Goal: Transaction & Acquisition: Obtain resource

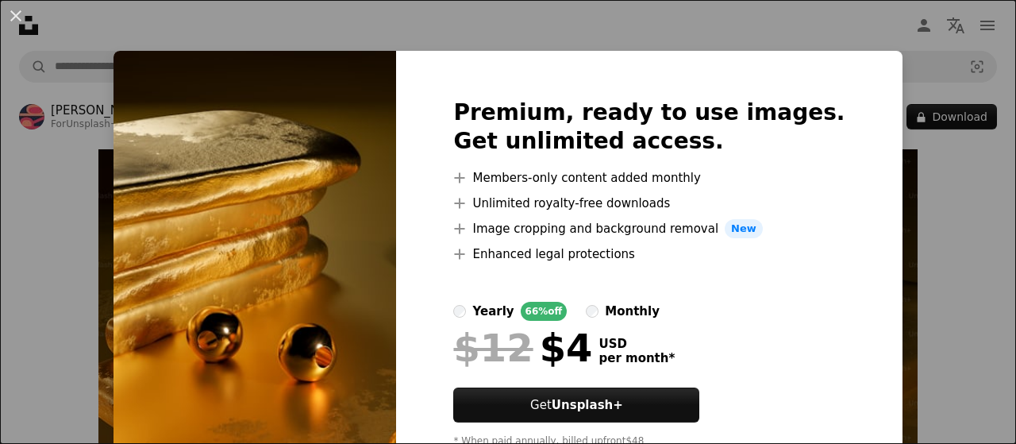
click at [860, 28] on div "An X shape Premium, ready to use images. Get unlimited access. A plus sign Memb…" at bounding box center [508, 222] width 1016 height 444
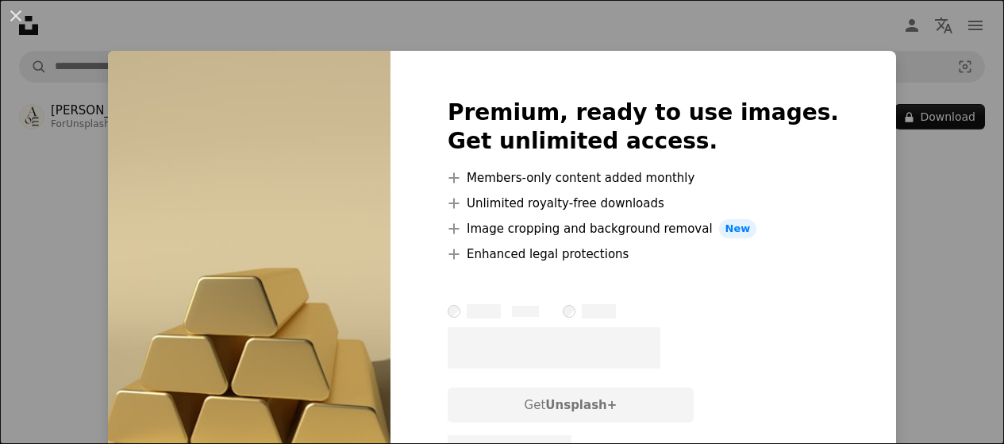
scroll to position [244, 0]
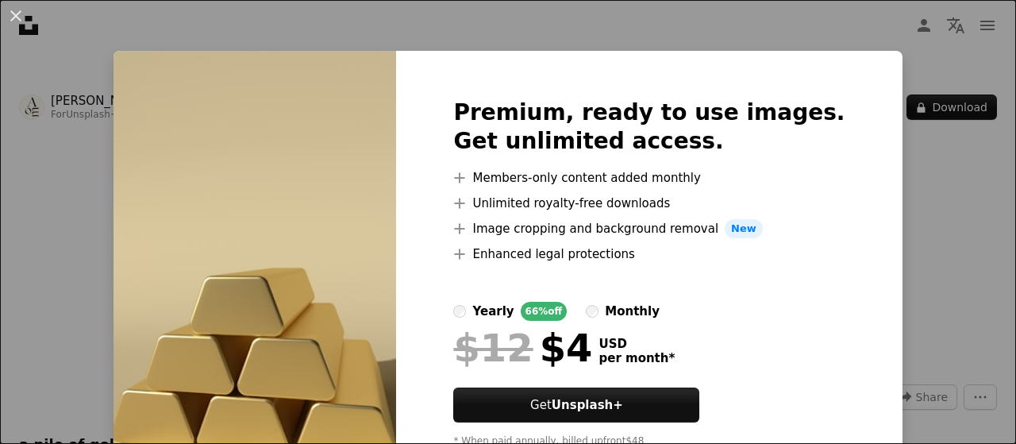
click at [917, 53] on div "An X shape Premium, ready to use images. Get unlimited access. A plus sign Memb…" at bounding box center [508, 222] width 1016 height 444
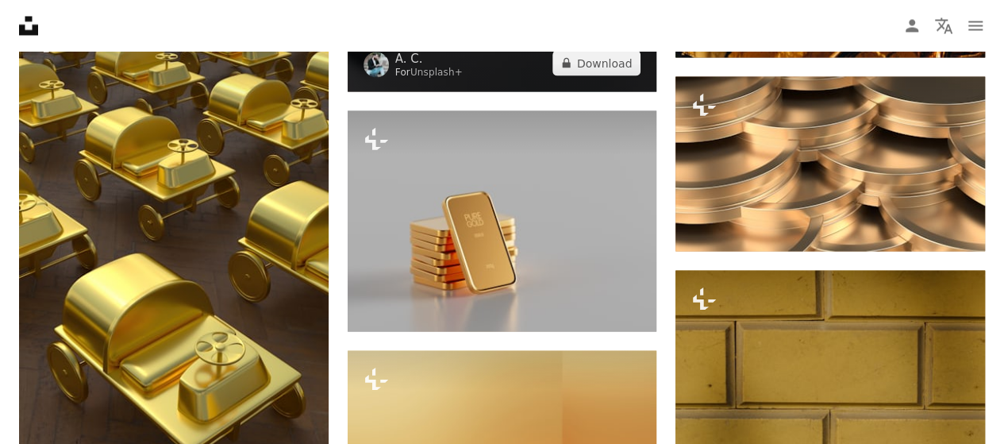
scroll to position [4370, 0]
